Goal: Task Accomplishment & Management: Manage account settings

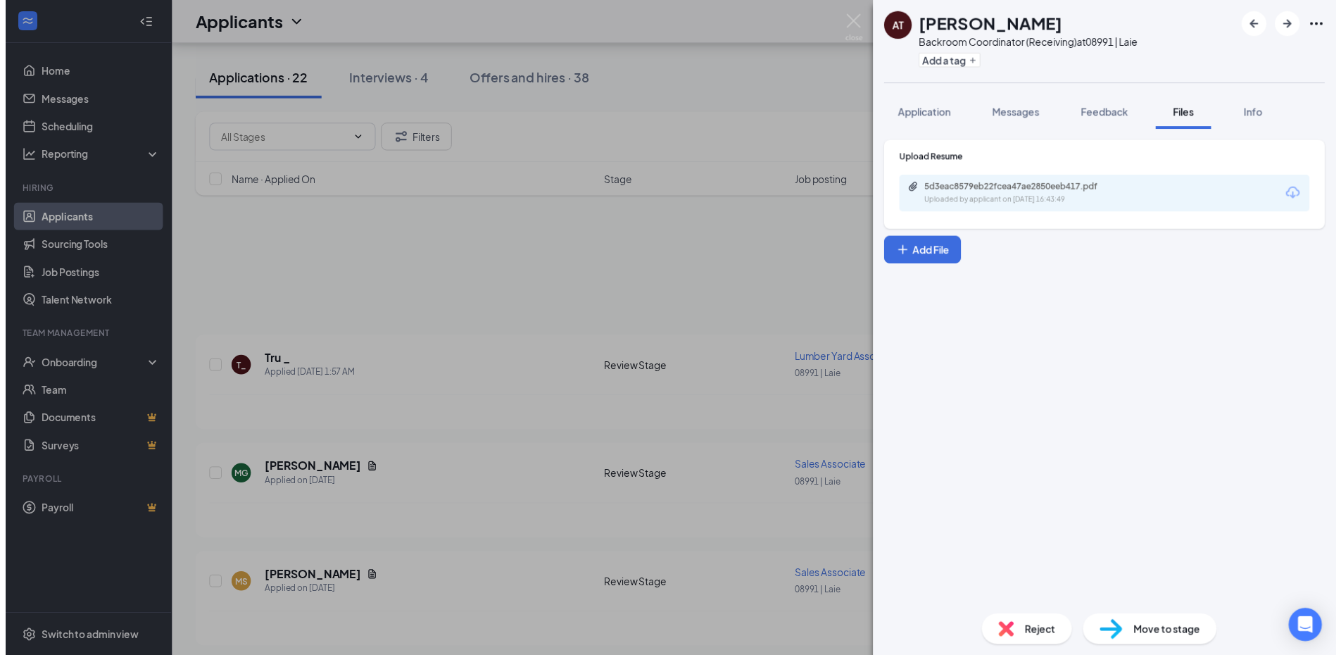
scroll to position [422, 0]
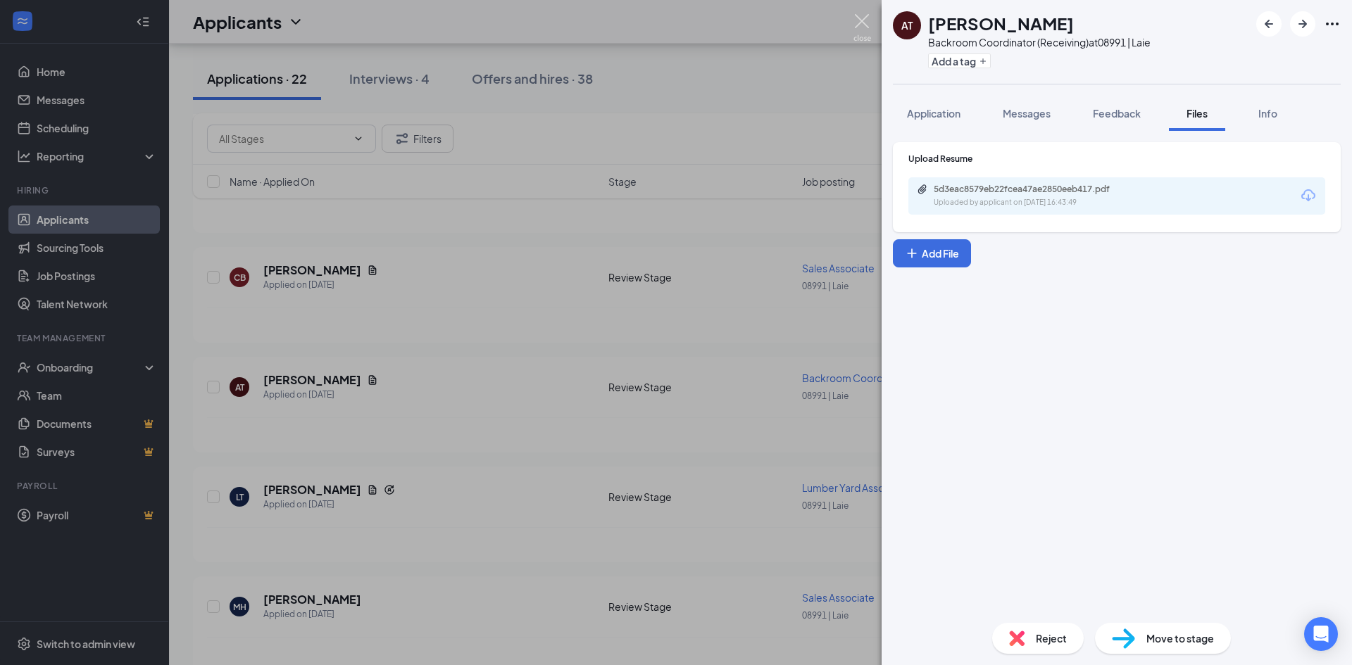
click at [862, 17] on img at bounding box center [862, 27] width 18 height 27
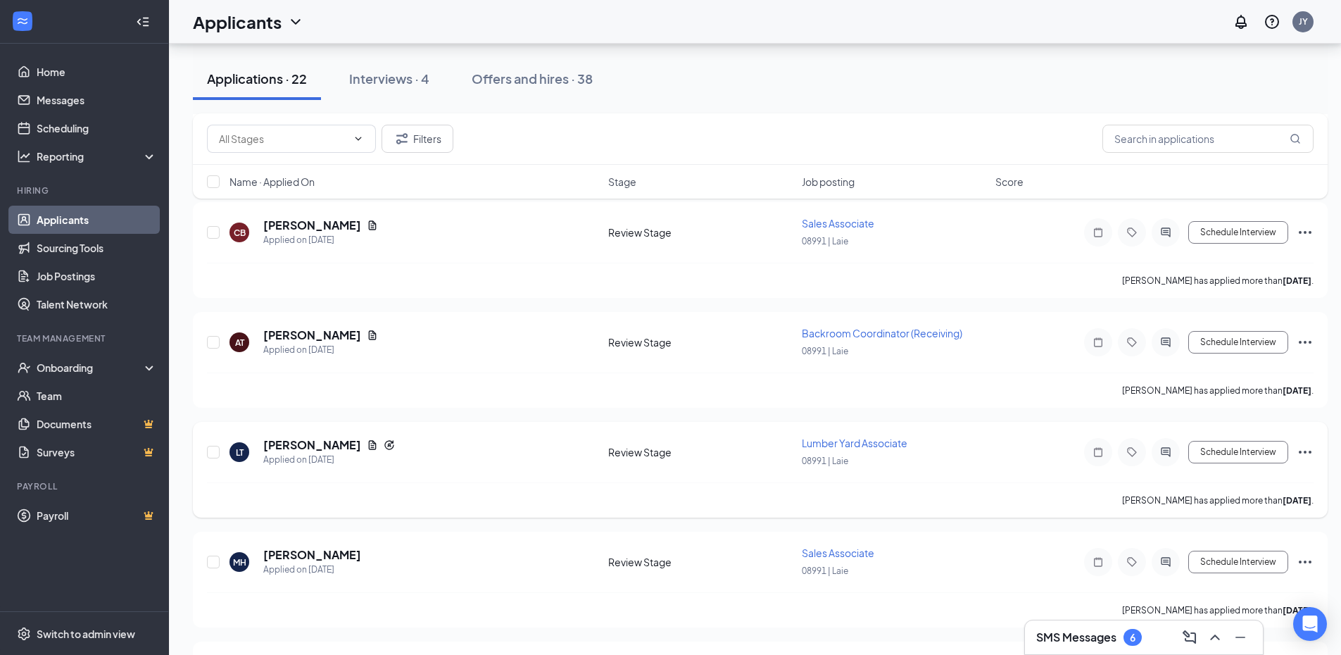
scroll to position [493, 0]
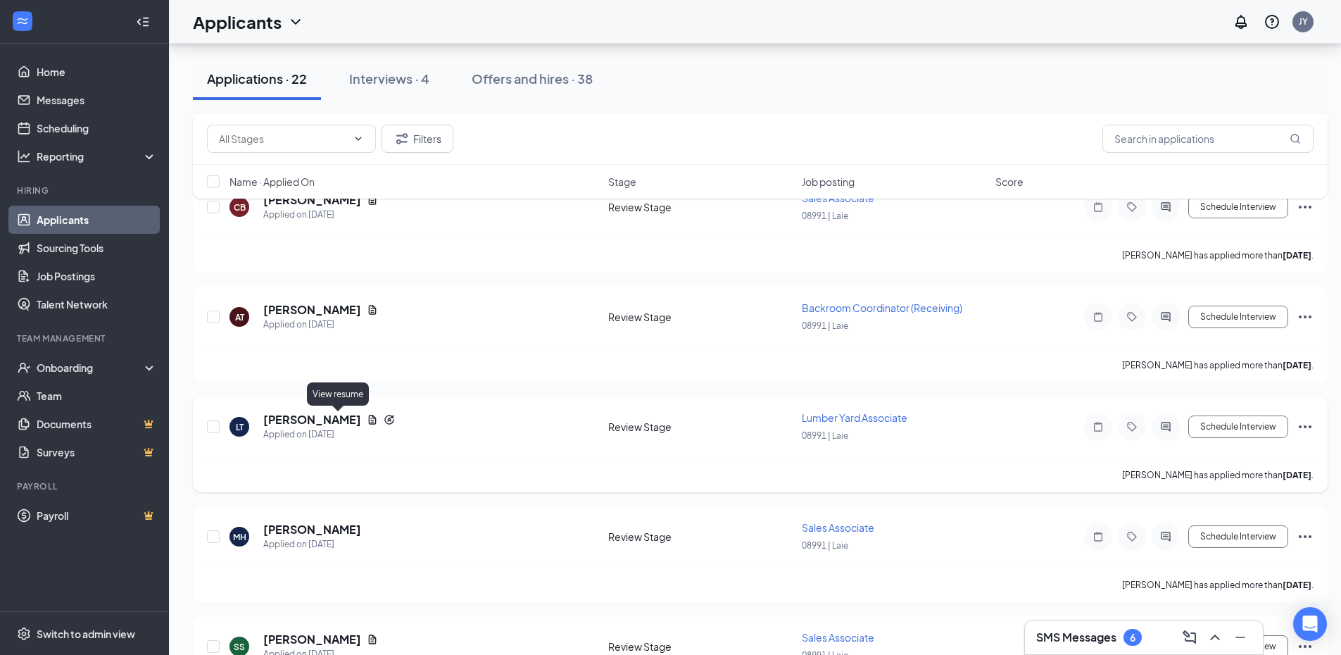
click at [367, 417] on icon "Document" at bounding box center [372, 419] width 11 height 11
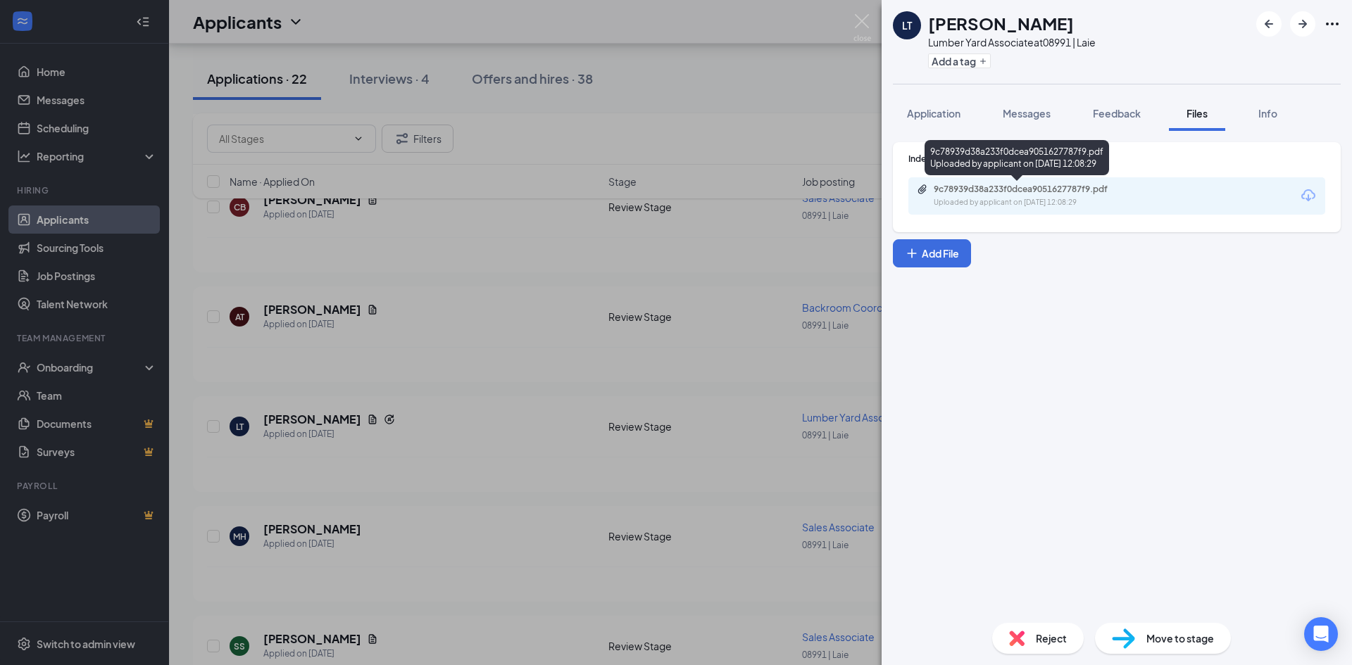
click at [1021, 196] on div "9c78939d38a233f0dcea9051627787f9.pdf Uploaded by applicant on [DATE] 12:08:29" at bounding box center [1031, 196] width 228 height 25
click at [866, 14] on img at bounding box center [862, 27] width 18 height 27
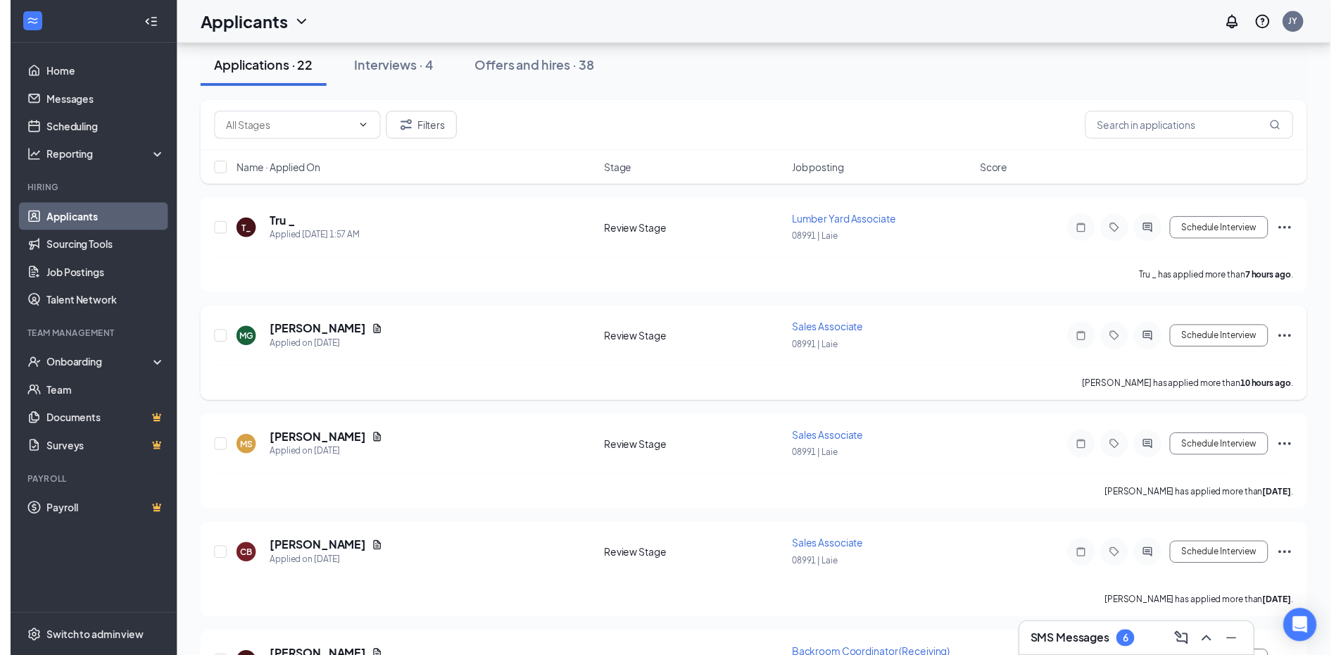
scroll to position [141, 0]
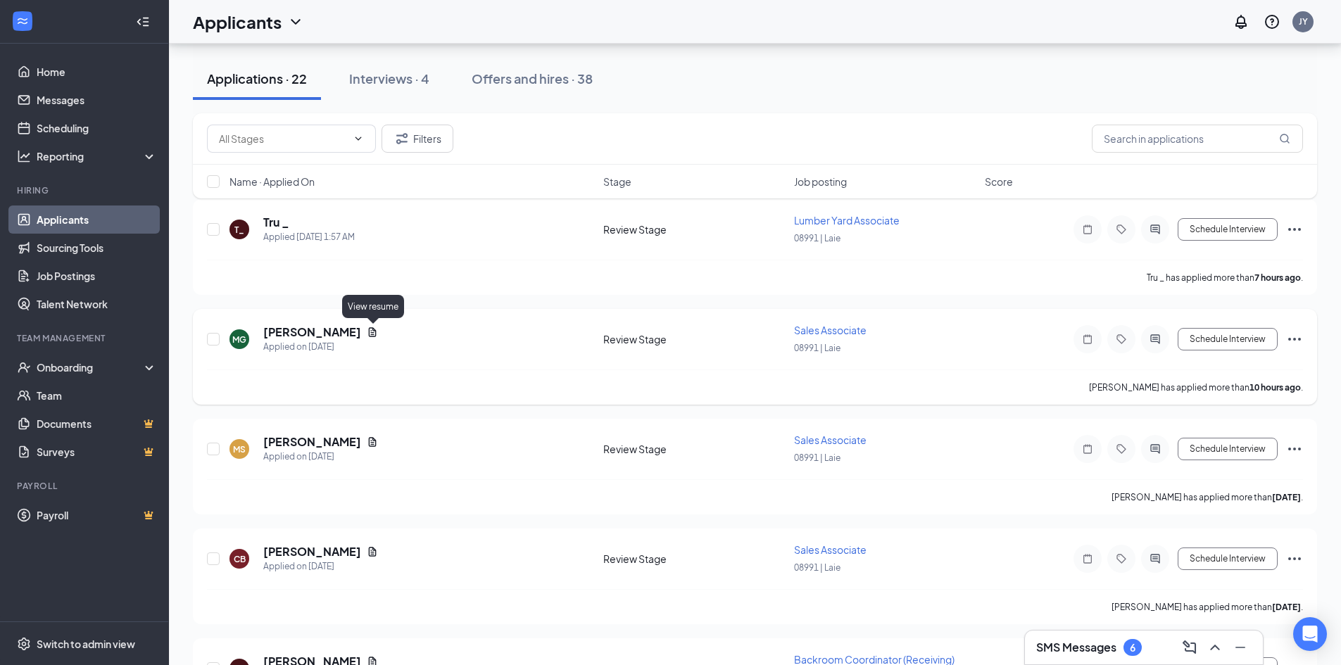
click at [372, 330] on icon "Document" at bounding box center [372, 332] width 11 height 11
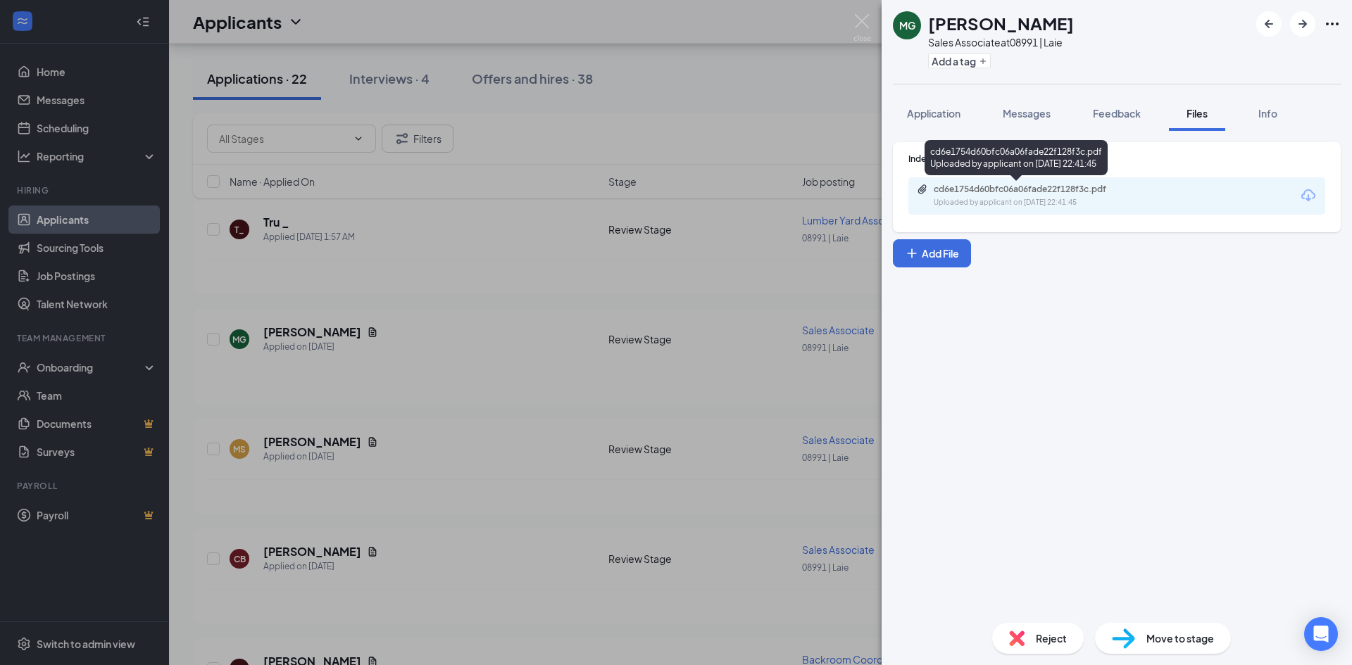
click at [1027, 192] on div "cd6e1754d60bfc06a06fade22f128f3c.pdf" at bounding box center [1032, 189] width 197 height 11
click at [862, 13] on div "MG [PERSON_NAME] Sales Associate at 08991 | Laie Add a tag Application Messages…" at bounding box center [676, 332] width 1352 height 665
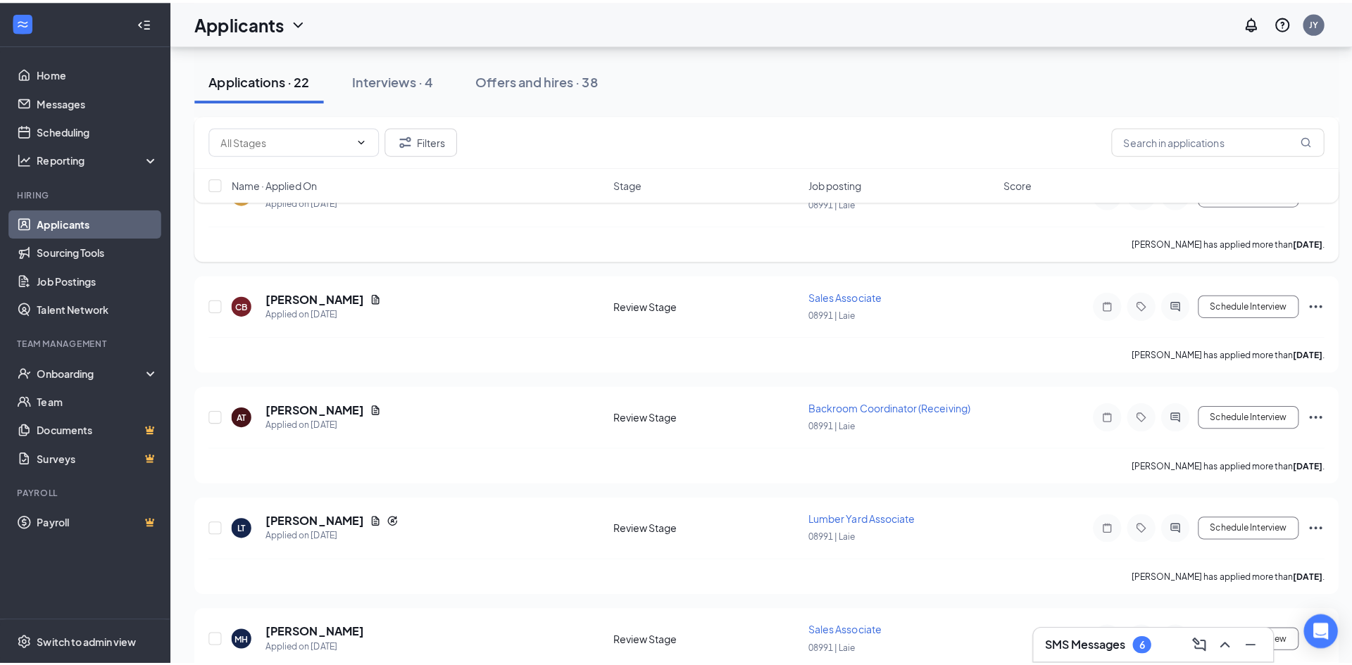
scroll to position [422, 0]
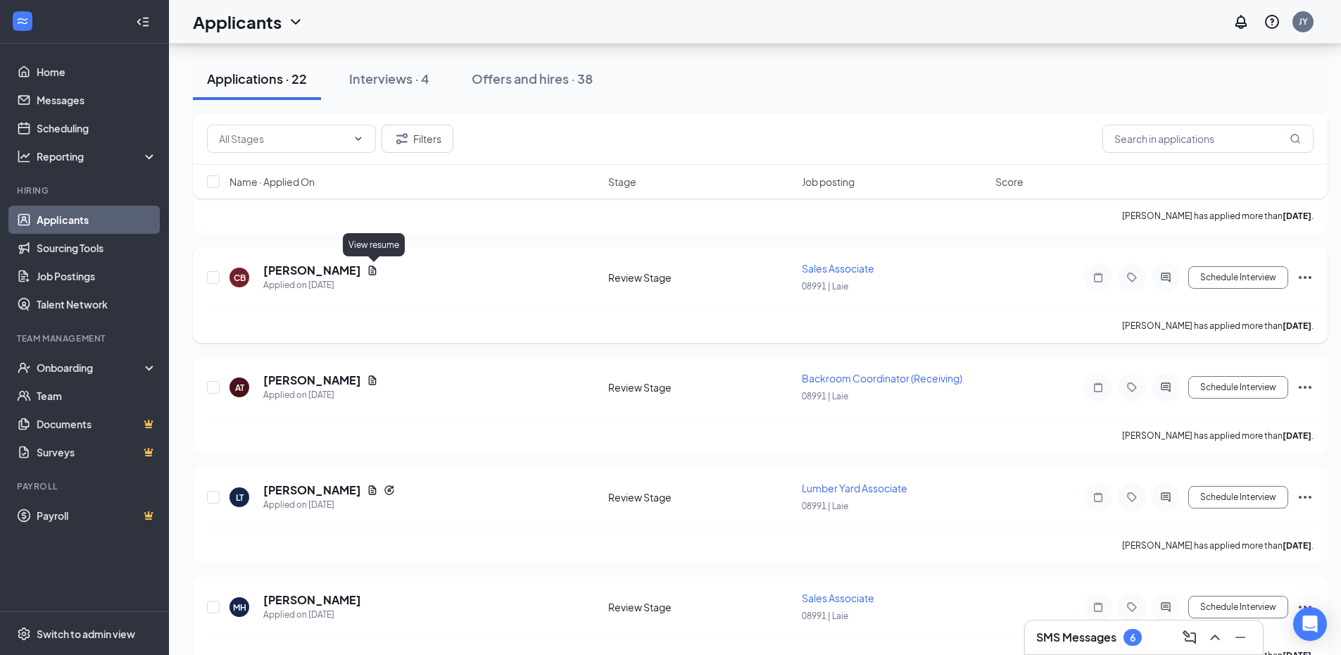
click at [376, 270] on icon "Document" at bounding box center [372, 270] width 11 height 11
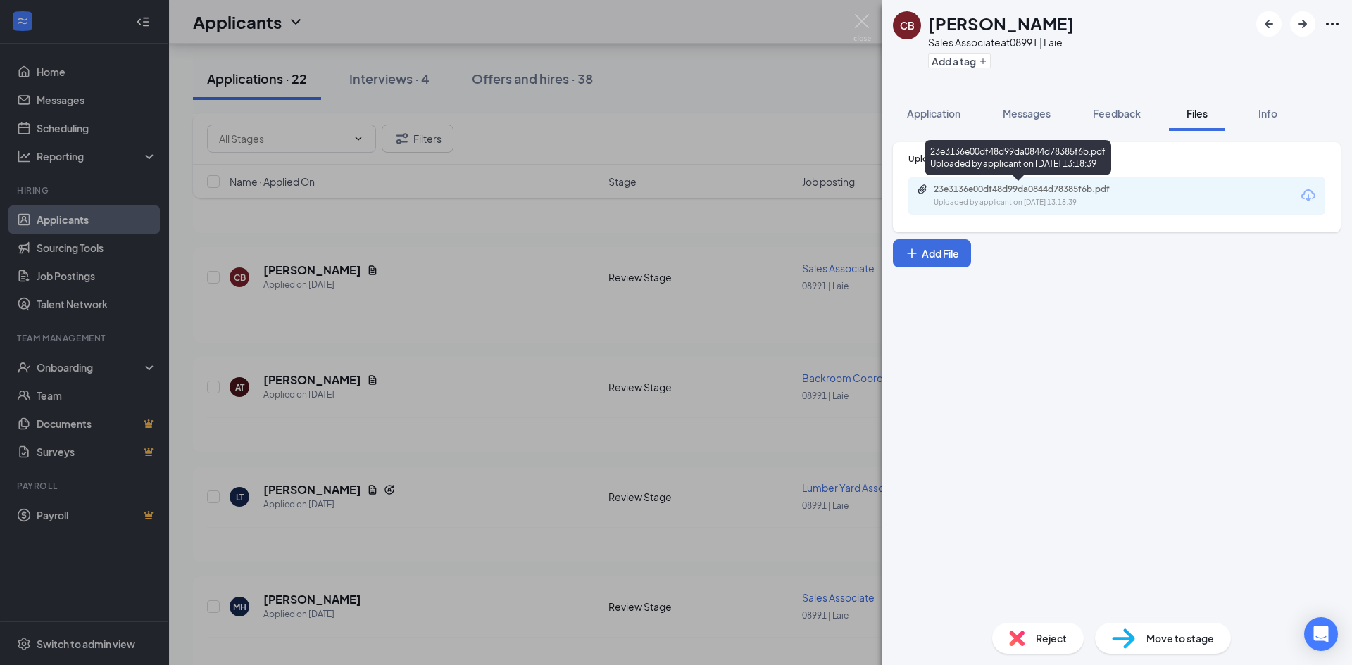
click at [985, 194] on div "23e3136e00df48d99da0844d78385f6b.pdf" at bounding box center [1032, 189] width 197 height 11
